Goal: Information Seeking & Learning: Learn about a topic

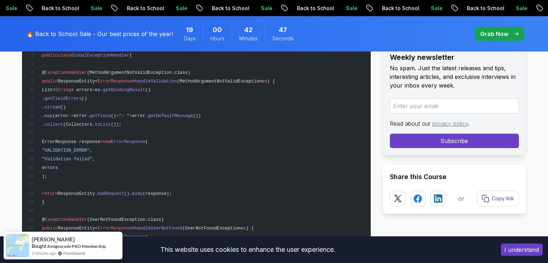
scroll to position [5269, 0]
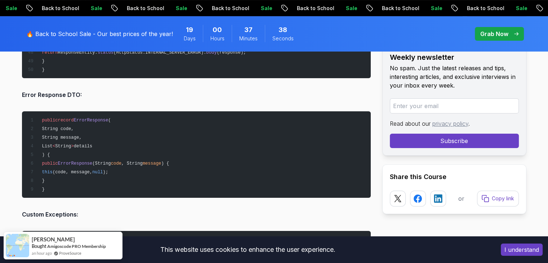
scroll to position [5557, 0]
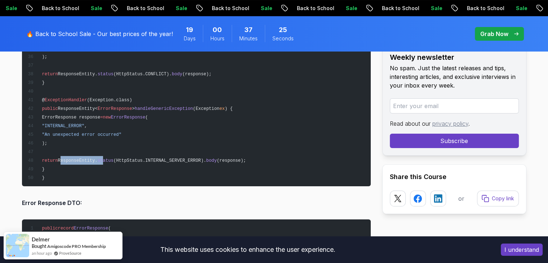
drag, startPoint x: 77, startPoint y: 157, endPoint x: 120, endPoint y: 156, distance: 42.5
click at [120, 158] on span "return ResponseEntity. status (HttpStatus.INTERNAL_SERVER_ERROR). body (respons…" at bounding box center [136, 160] width 218 height 5
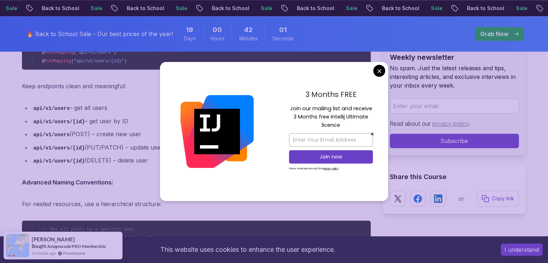
scroll to position [901, 0]
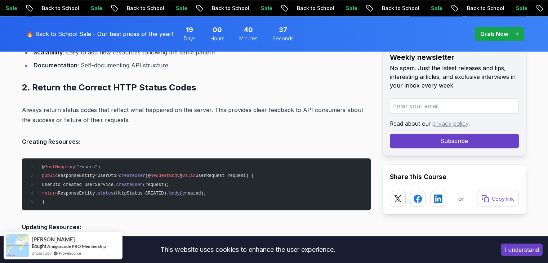
scroll to position [1225, 0]
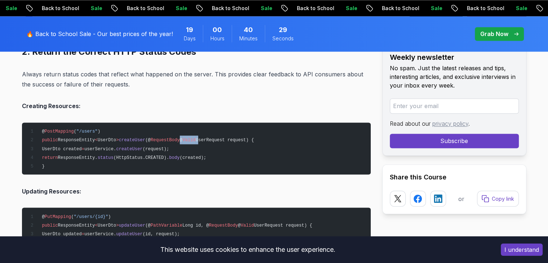
drag, startPoint x: 192, startPoint y: 139, endPoint x: 173, endPoint y: 139, distance: 19.1
click at [173, 139] on span "public ResponseEntity < UserDto > createUser (@ RequestBody @ Valid UserRequest…" at bounding box center [140, 140] width 226 height 5
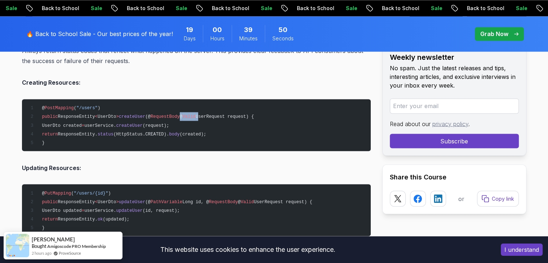
scroll to position [1261, 0]
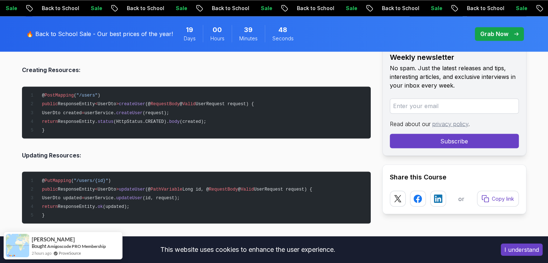
click at [196, 103] on span "UserRequest request) {" at bounding box center [225, 104] width 58 height 5
drag, startPoint x: 166, startPoint y: 120, endPoint x: 124, endPoint y: 119, distance: 42.2
click at [124, 119] on span "(HttpStatus.CREATED)." at bounding box center [141, 121] width 55 height 5
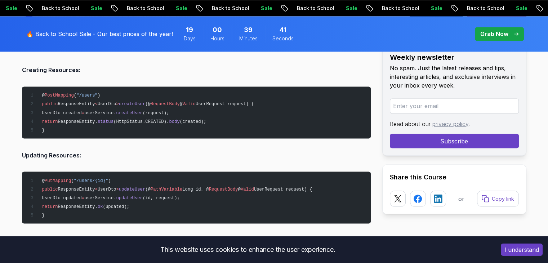
click at [156, 127] on pre "@ PostMapping ( "/users" ) public ResponseEntity < UserDto > createUser (@ Requ…" at bounding box center [196, 112] width 349 height 52
